Goal: Task Accomplishment & Management: Manage account settings

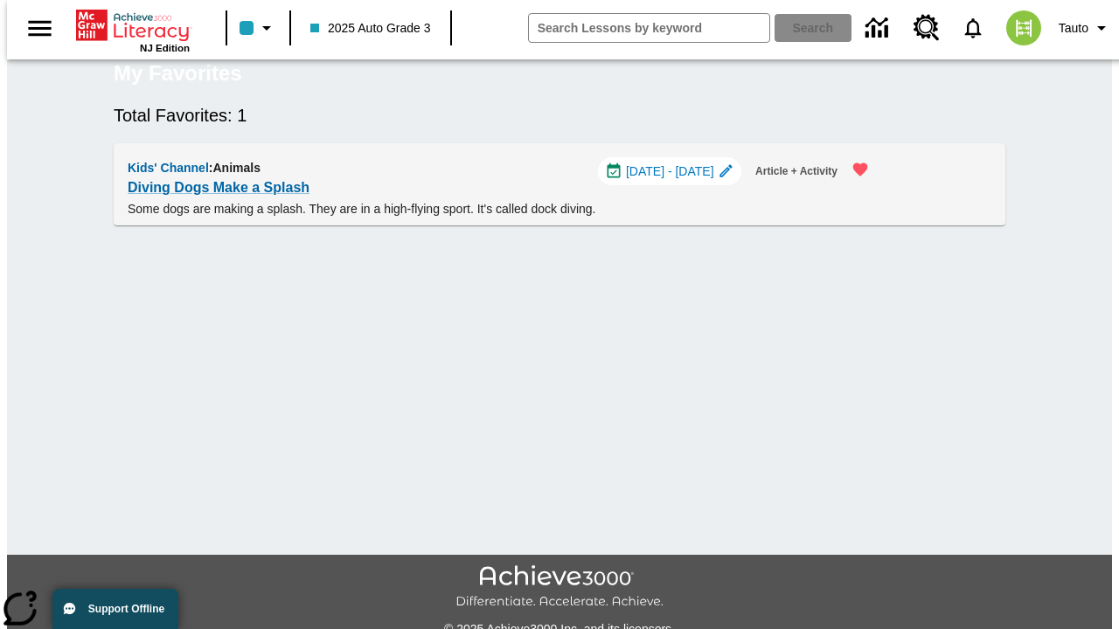
click at [677, 181] on span "[DATE] - [DATE]" at bounding box center [670, 172] width 88 height 18
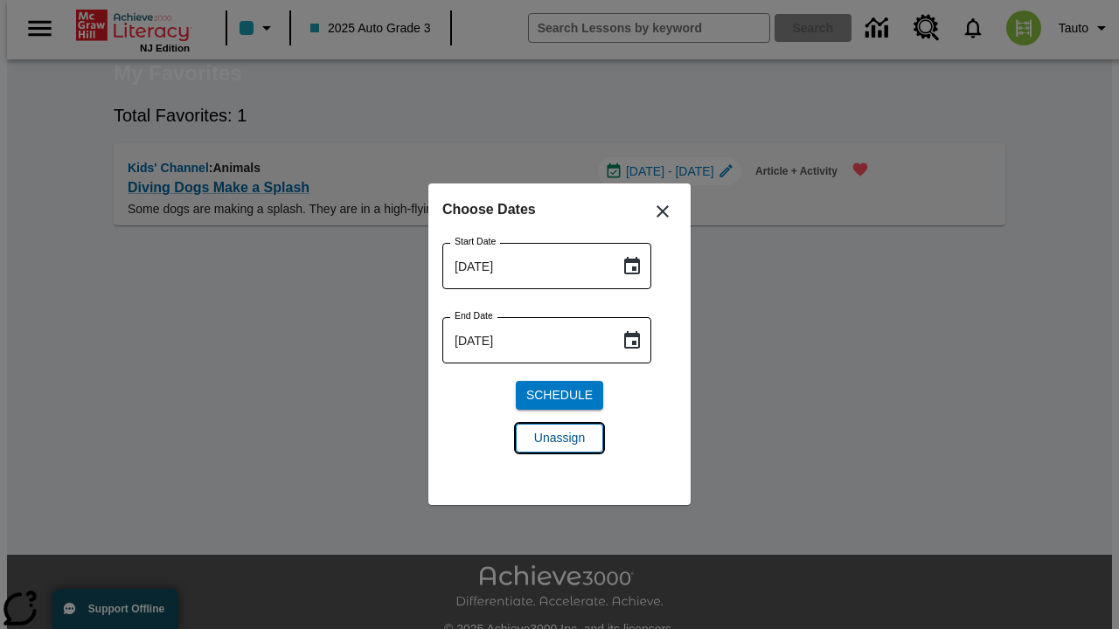
click at [559, 438] on span "Unassign" at bounding box center [559, 438] width 51 height 18
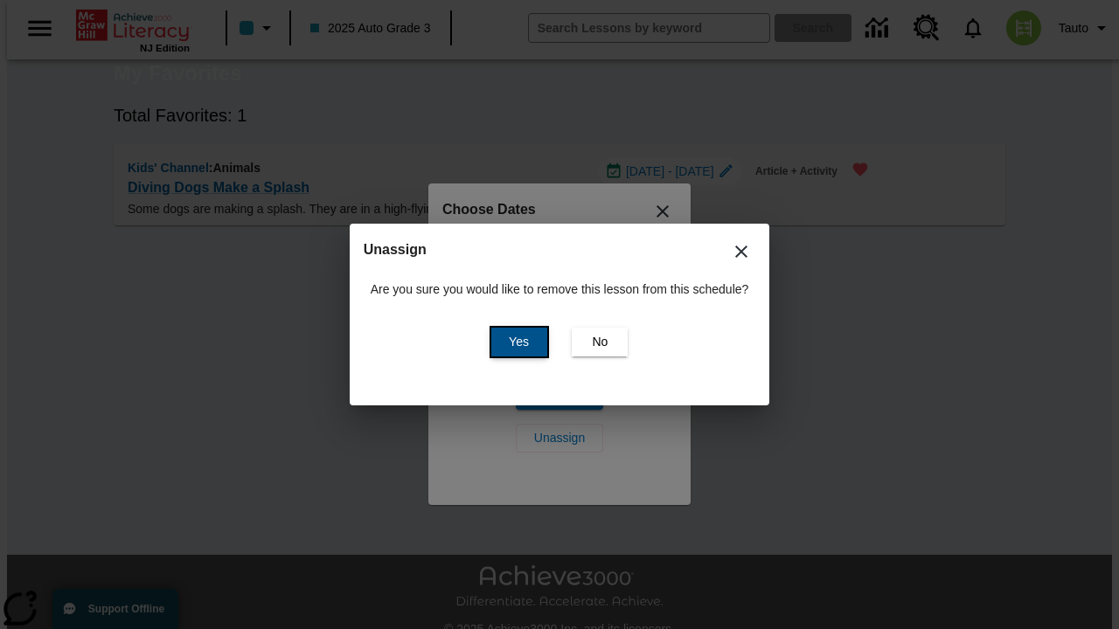
click at [516, 342] on span "Yes" at bounding box center [519, 342] width 20 height 18
